Goal: Find contact information: Obtain details needed to contact an individual or organization

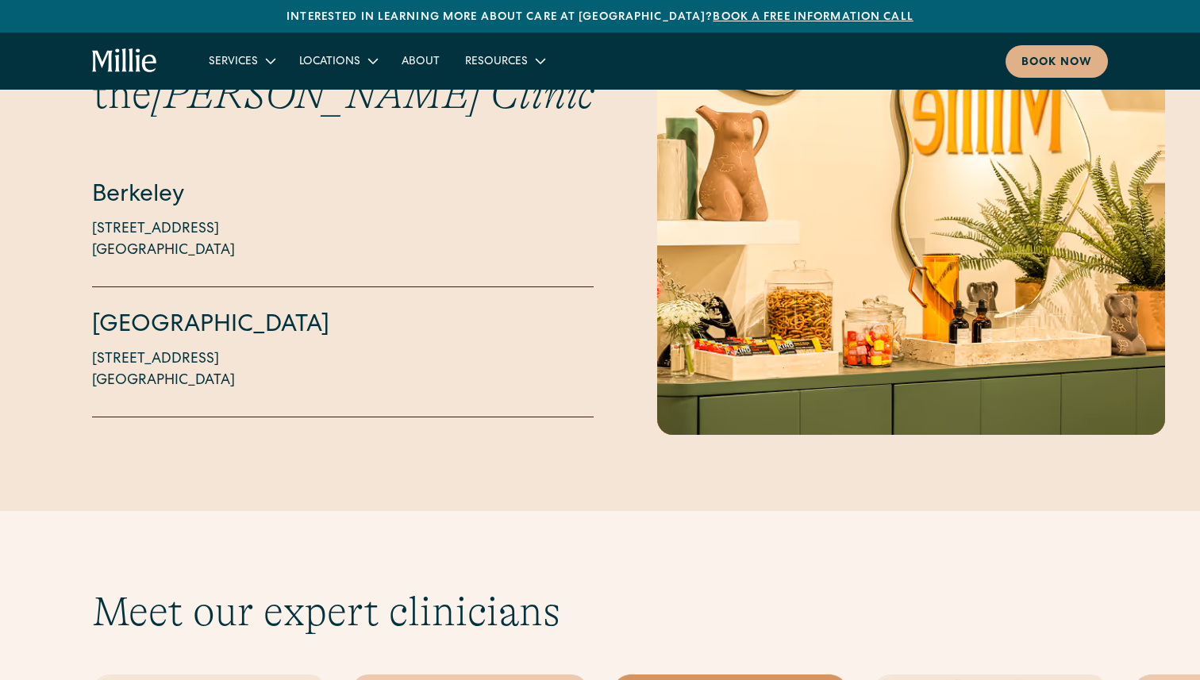
scroll to position [3742, 0]
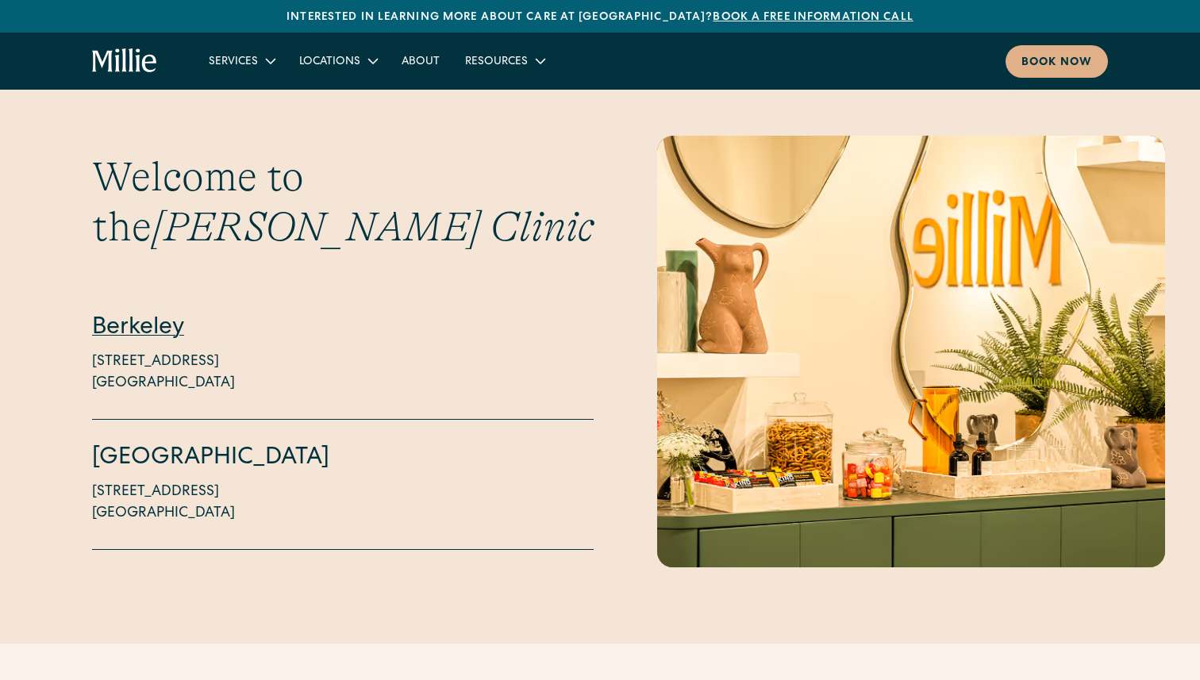
click at [140, 317] on link "Berkeley" at bounding box center [138, 329] width 92 height 24
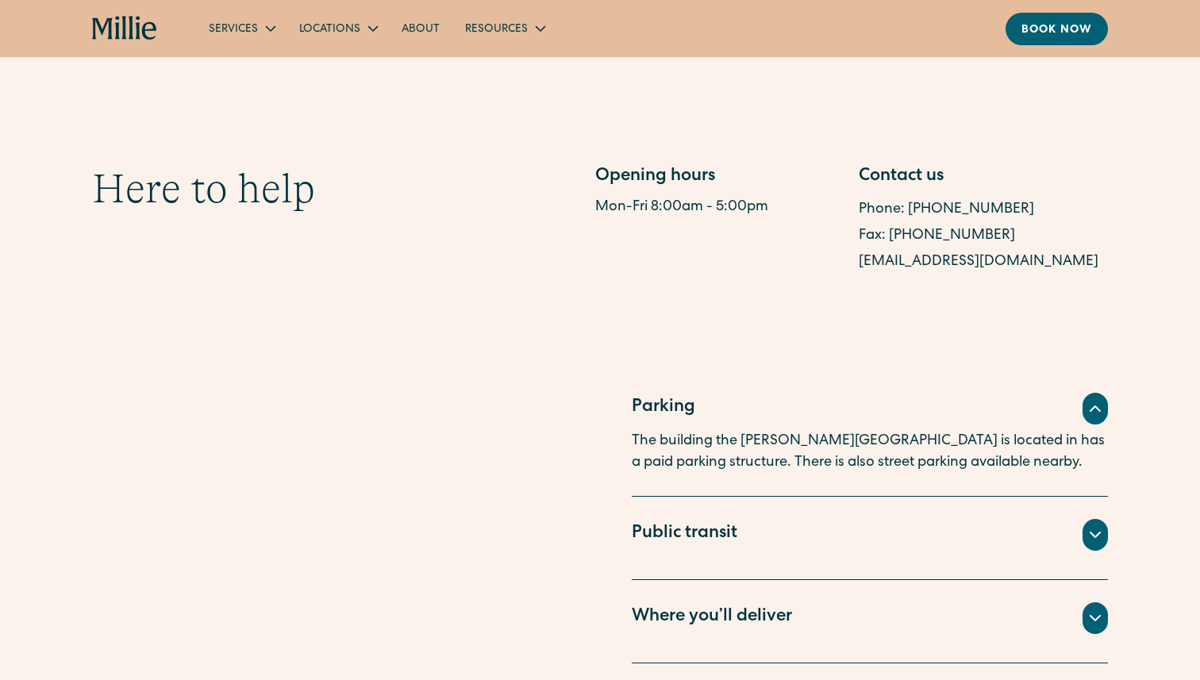
scroll to position [819, 0]
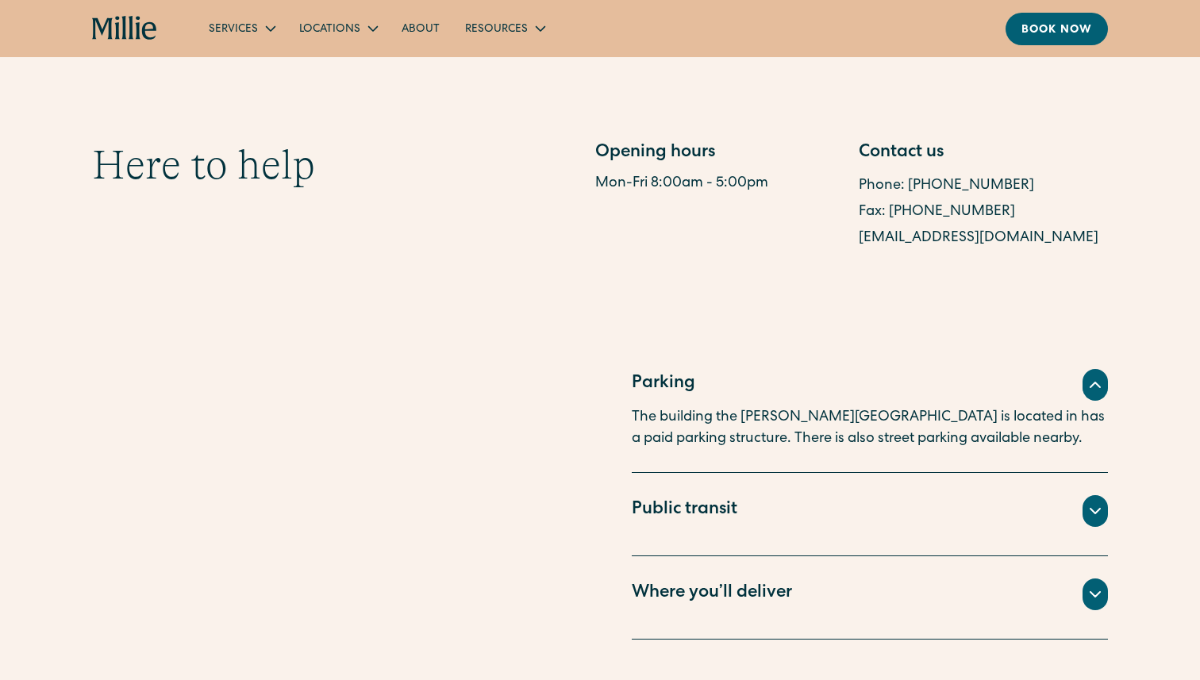
drag, startPoint x: 852, startPoint y: 241, endPoint x: 1124, endPoint y: 251, distance: 271.6
click at [1124, 251] on div "Here to help Opening hours Mon-Fri 8:00am - 5:00pm Contact us Phone: [PHONE_NUM…" at bounding box center [600, 195] width 1200 height 111
copy link "[EMAIL_ADDRESS][DOMAIN_NAME]"
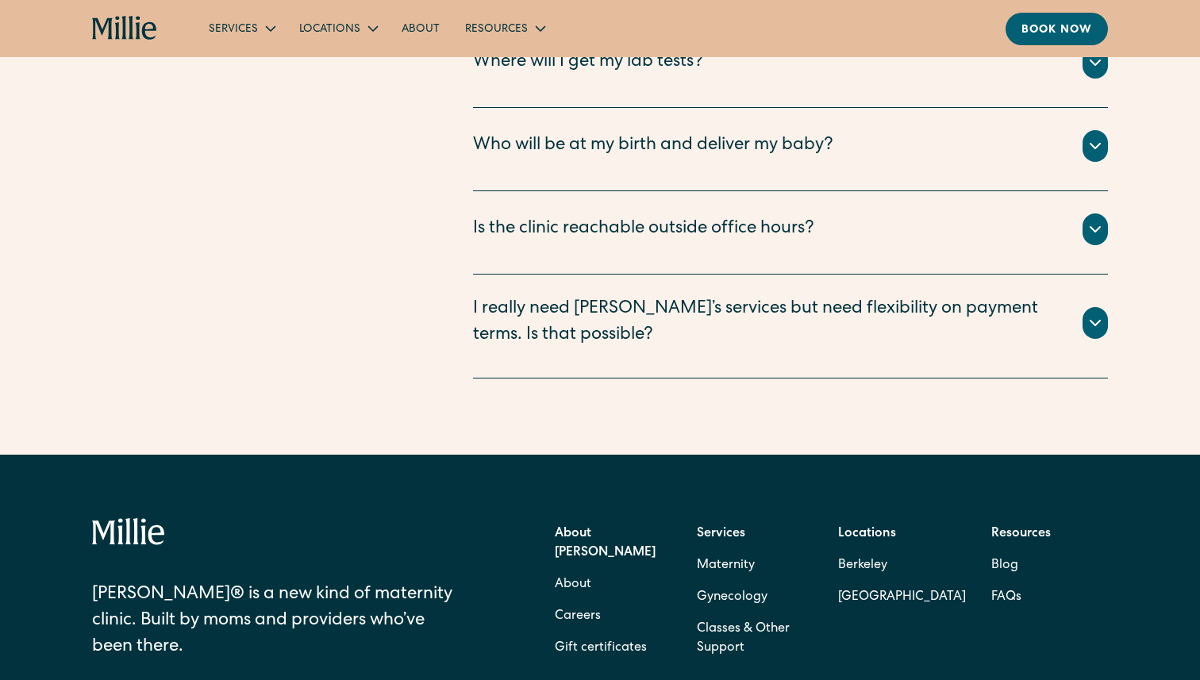
scroll to position [3665, 0]
